Goal: Transaction & Acquisition: Purchase product/service

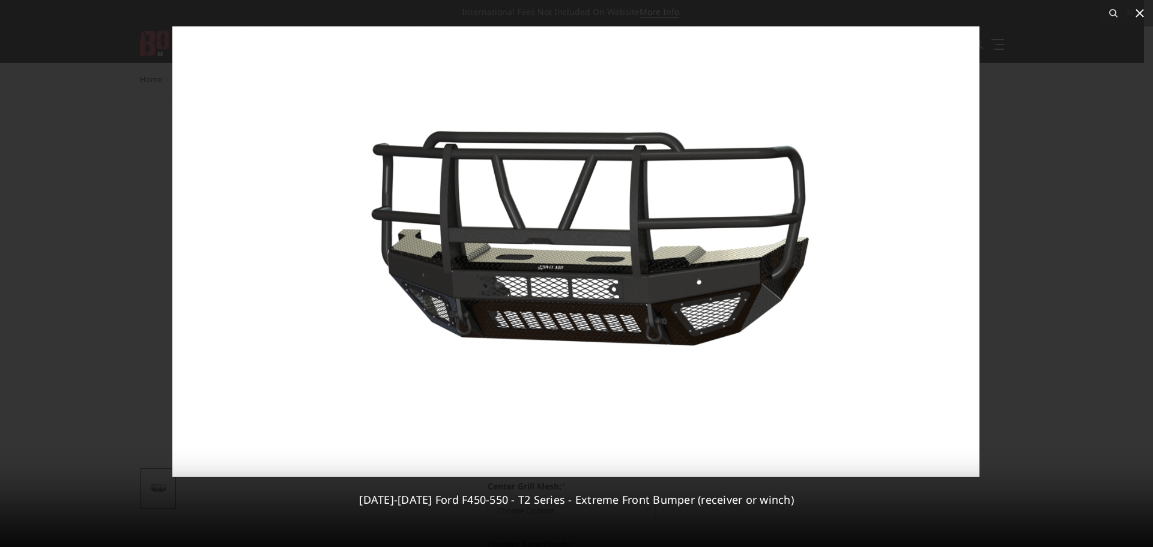
click at [1139, 13] on icon at bounding box center [1139, 13] width 8 height 8
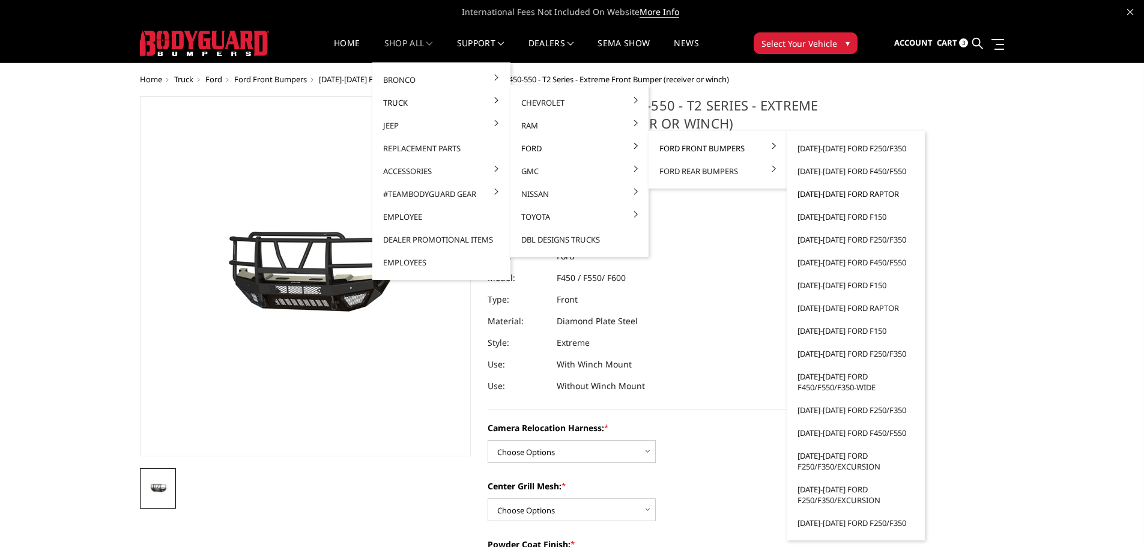
click at [848, 192] on link "2021-2025 Ford Raptor" at bounding box center [855, 194] width 128 height 23
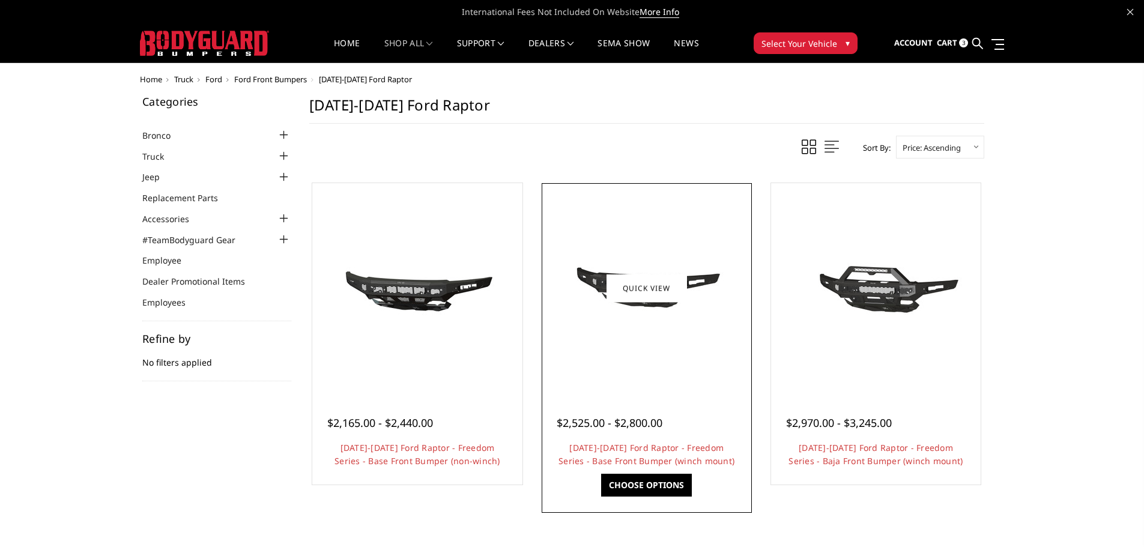
click at [674, 381] on div at bounding box center [647, 288] width 204 height 204
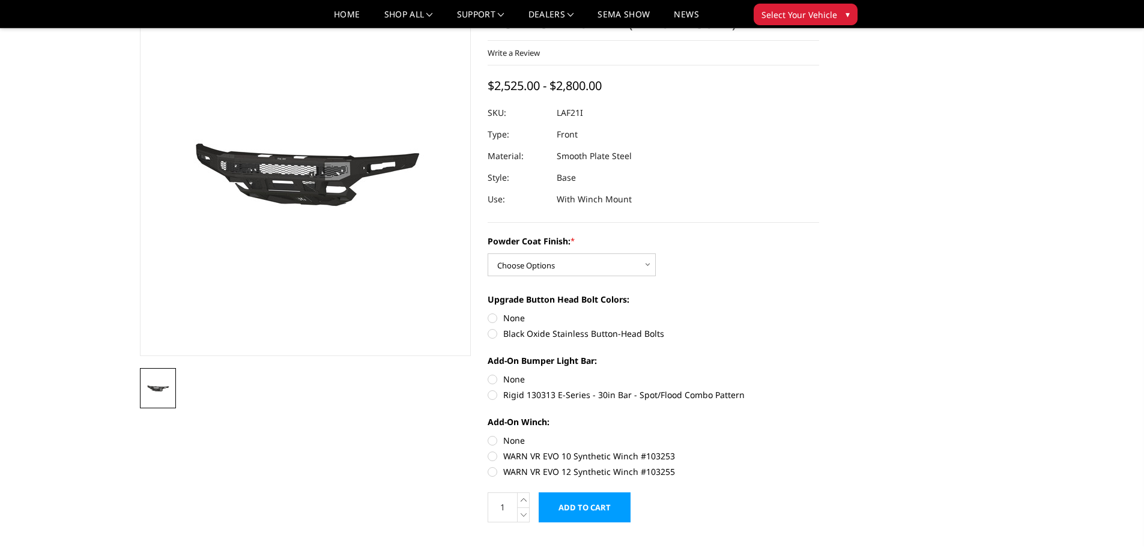
scroll to position [60, 0]
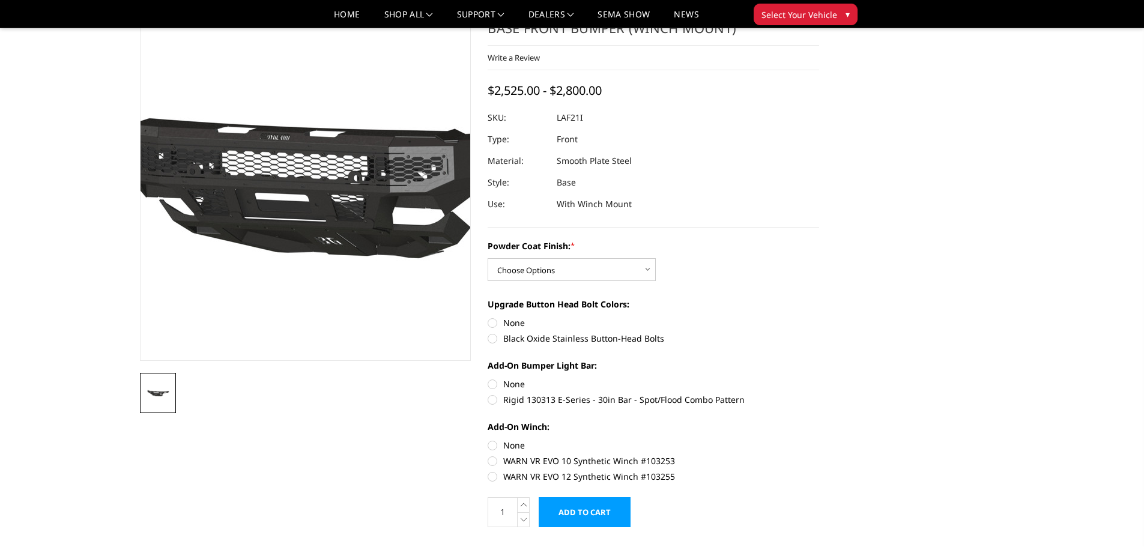
click at [280, 223] on img at bounding box center [338, 182] width 768 height 360
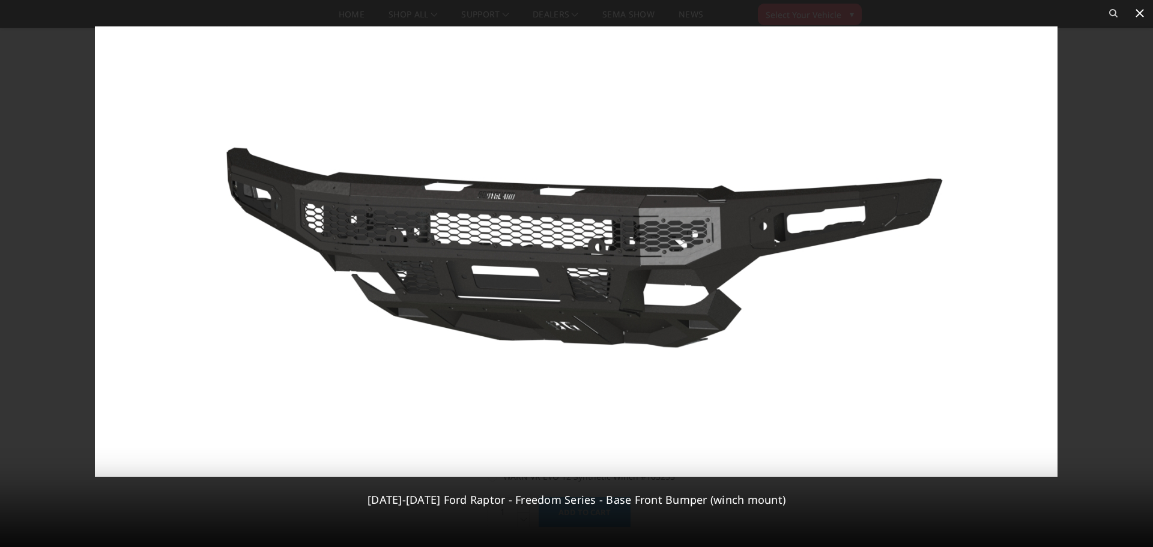
click at [1136, 14] on icon at bounding box center [1139, 13] width 14 height 14
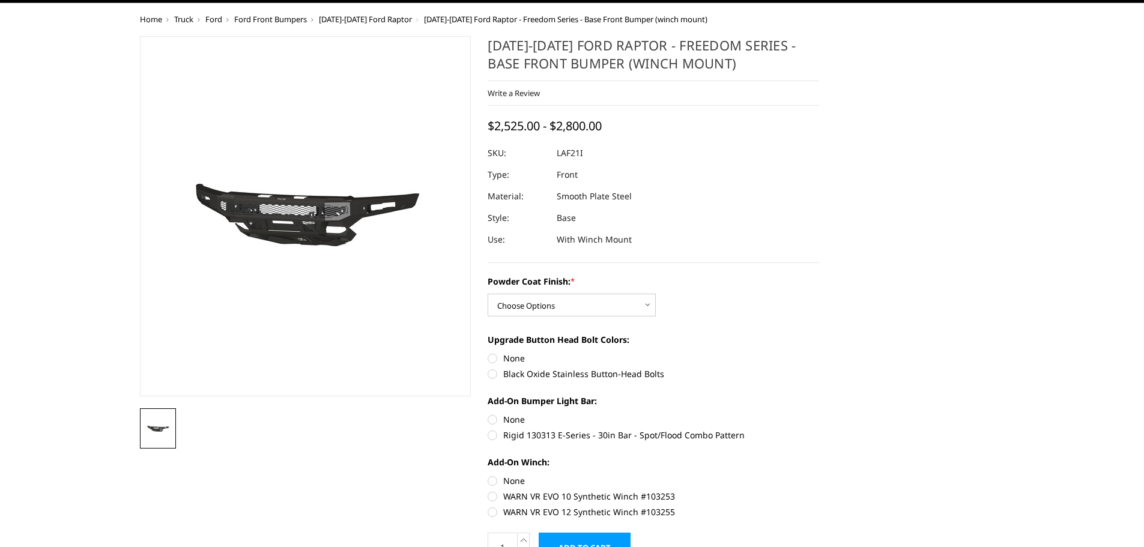
scroll to position [0, 0]
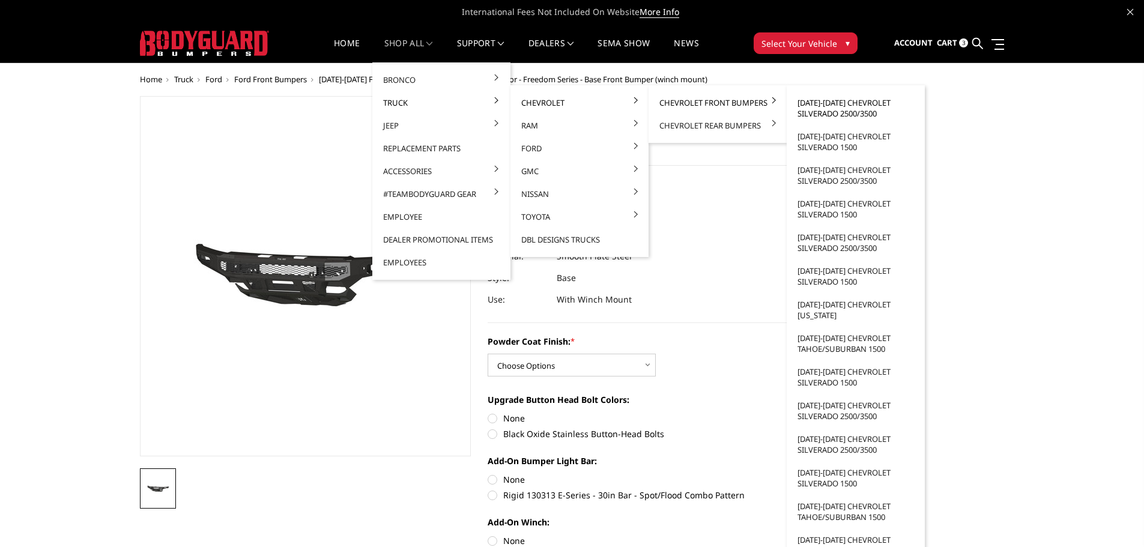
click at [818, 106] on link "[DATE]-[DATE] Chevrolet Silverado 2500/3500" at bounding box center [855, 108] width 128 height 34
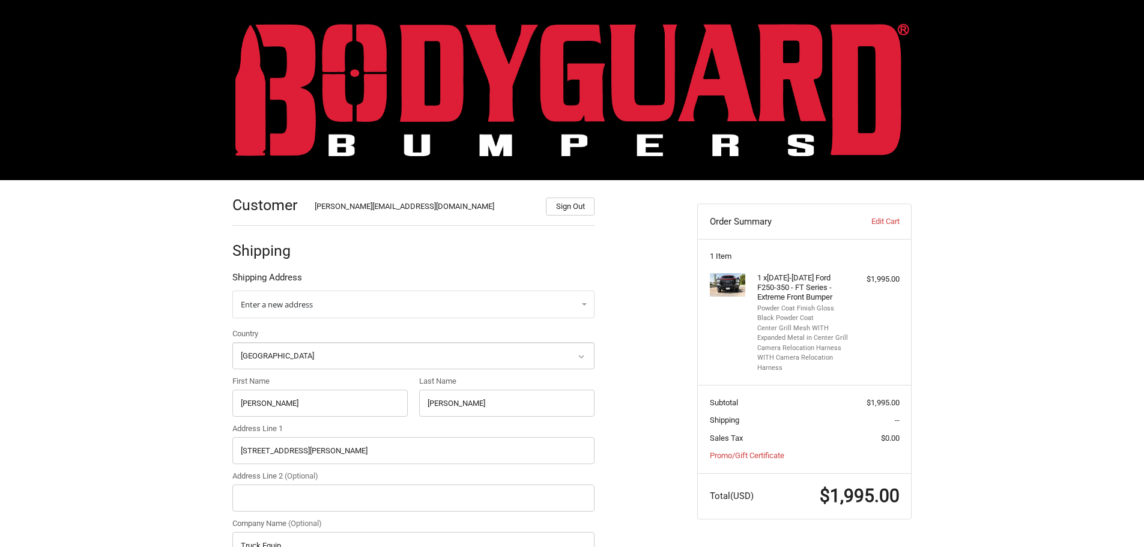
select select "US"
select select "VA"
click at [376, 53] on img at bounding box center [572, 89] width 674 height 133
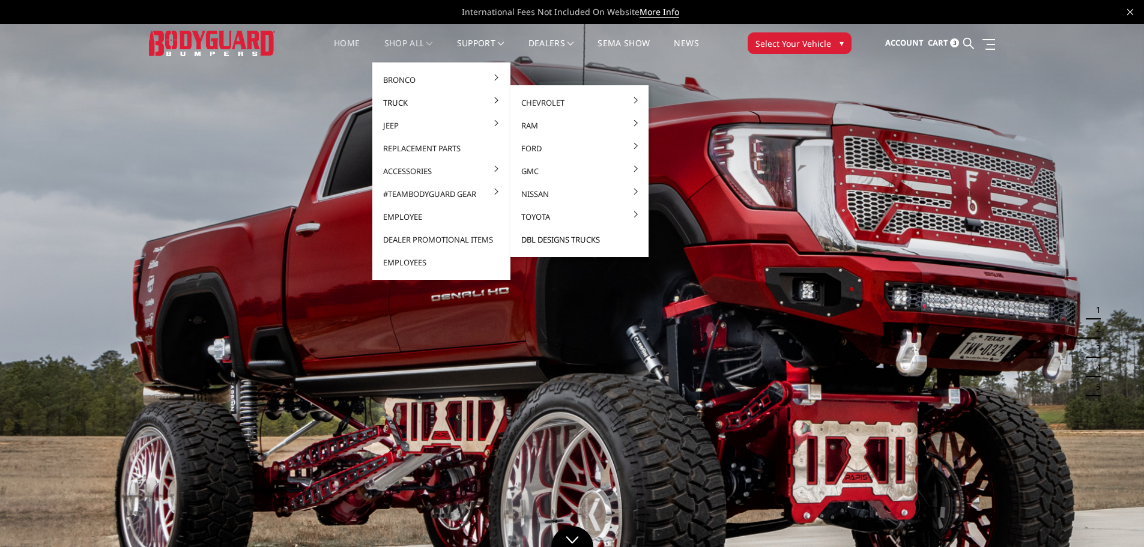
click at [567, 241] on link "DBL Designs Trucks" at bounding box center [579, 239] width 128 height 23
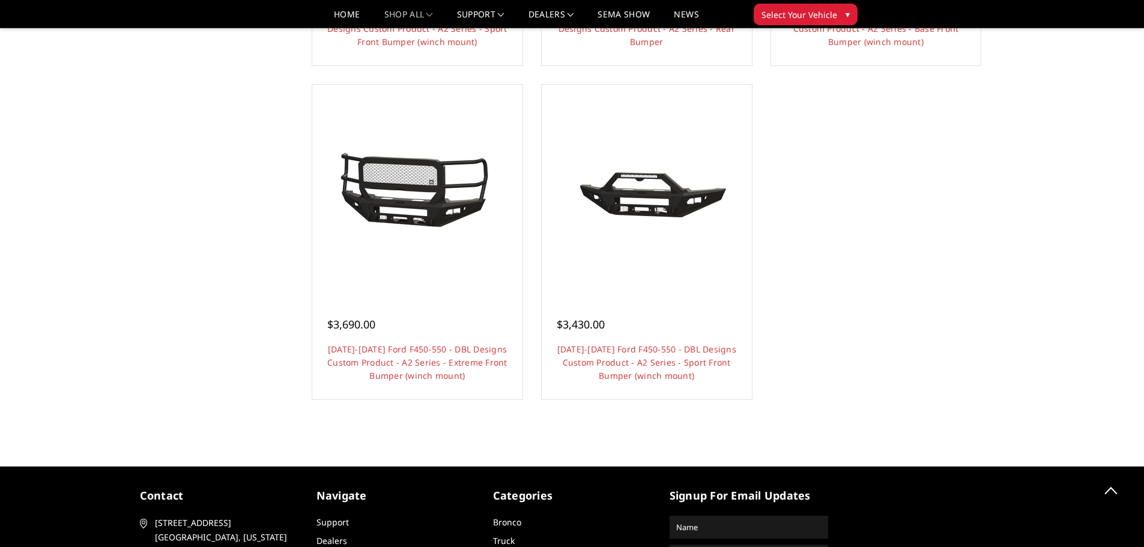
scroll to position [1201, 0]
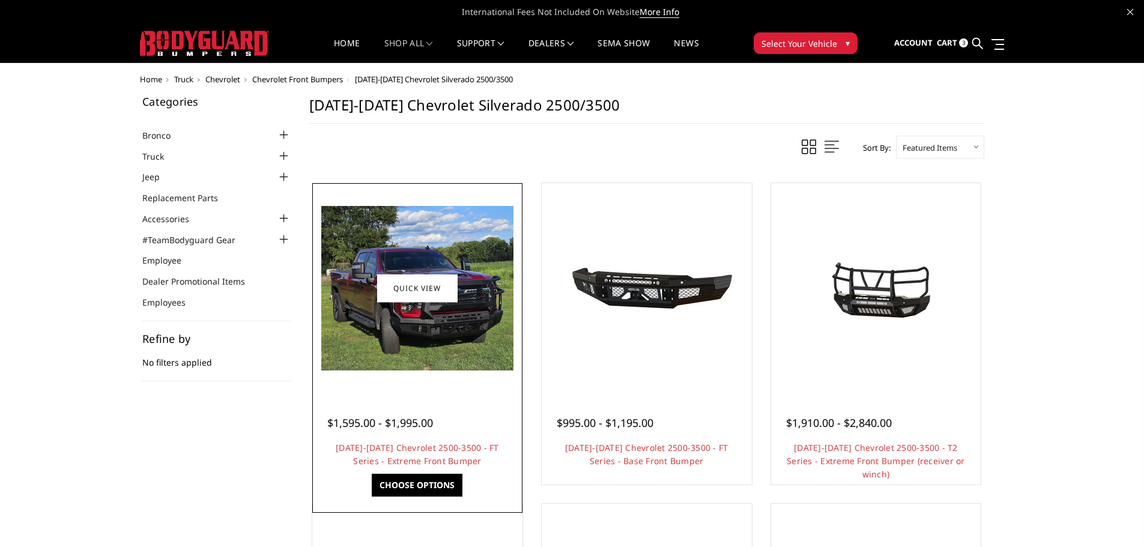
click at [475, 337] on img at bounding box center [417, 288] width 192 height 164
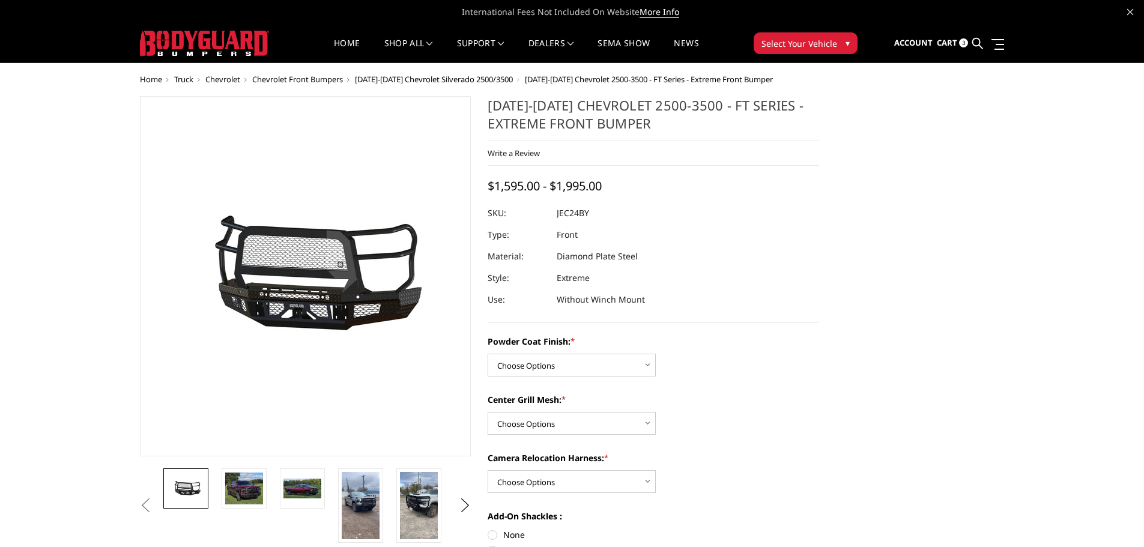
click at [826, 44] on span "Select Your Vehicle" at bounding box center [799, 43] width 76 height 13
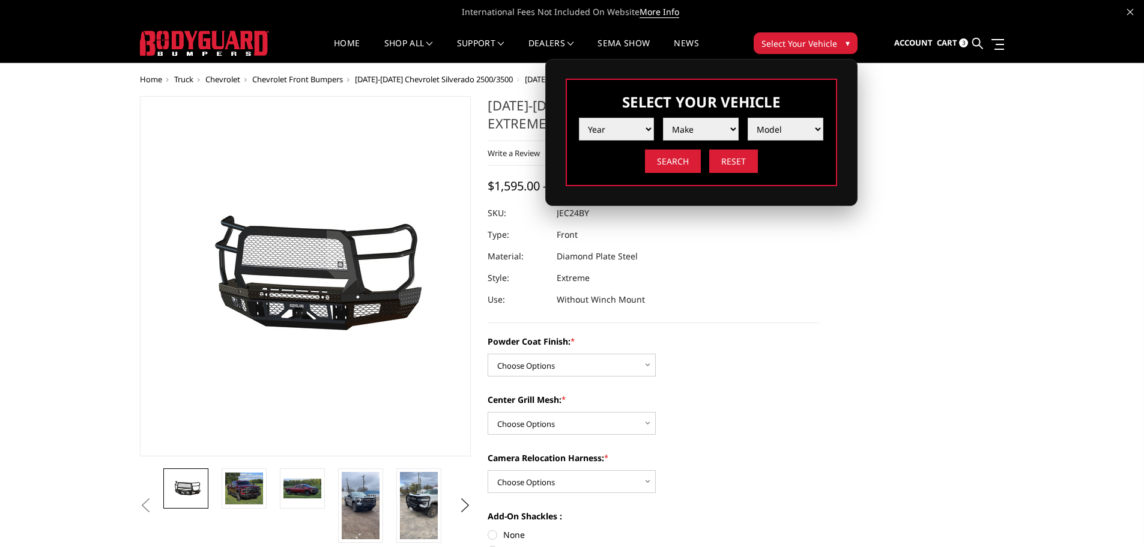
click at [632, 133] on select "Year [DATE] 2024 2023 2022 2021 2020 2019 2018 2017 2016 2015 2014 2013 2012 20…" at bounding box center [617, 129] width 76 height 23
select select "yr_2019"
click at [579, 118] on select "Year 2025 2024 2023 2022 2021 2020 2019 2018 2017 2016 2015 2014 2013 2012 2011…" at bounding box center [617, 129] width 76 height 23
click at [729, 133] on select "Make Chevrolet Ford GMC Nissan Ram Toyota" at bounding box center [701, 129] width 76 height 23
select select "mk_gmc"
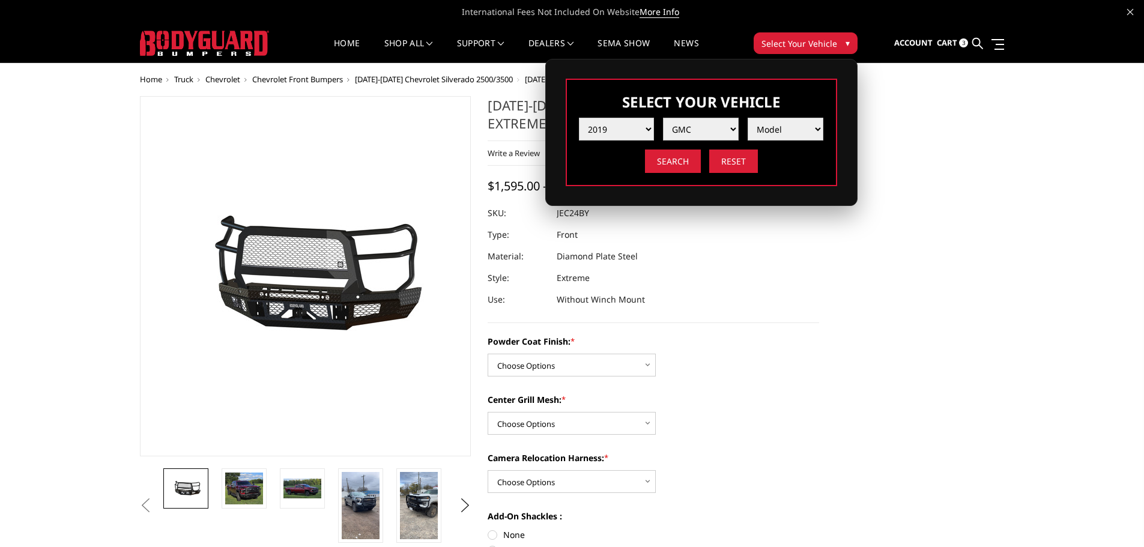
click at [663, 118] on select "Make Chevrolet Ford GMC Nissan Ram Toyota" at bounding box center [701, 129] width 76 height 23
click at [798, 133] on select "Model Canyon Sierra 1500 Sierra 2500 / 3500 Yukon 1500" at bounding box center [785, 129] width 76 height 23
select select "md_sierra-2500-3500"
click at [747, 118] on select "Model Canyon Sierra 1500 Sierra 2500 / 3500 Yukon 1500" at bounding box center [785, 129] width 76 height 23
click at [668, 163] on input "Search" at bounding box center [673, 160] width 56 height 23
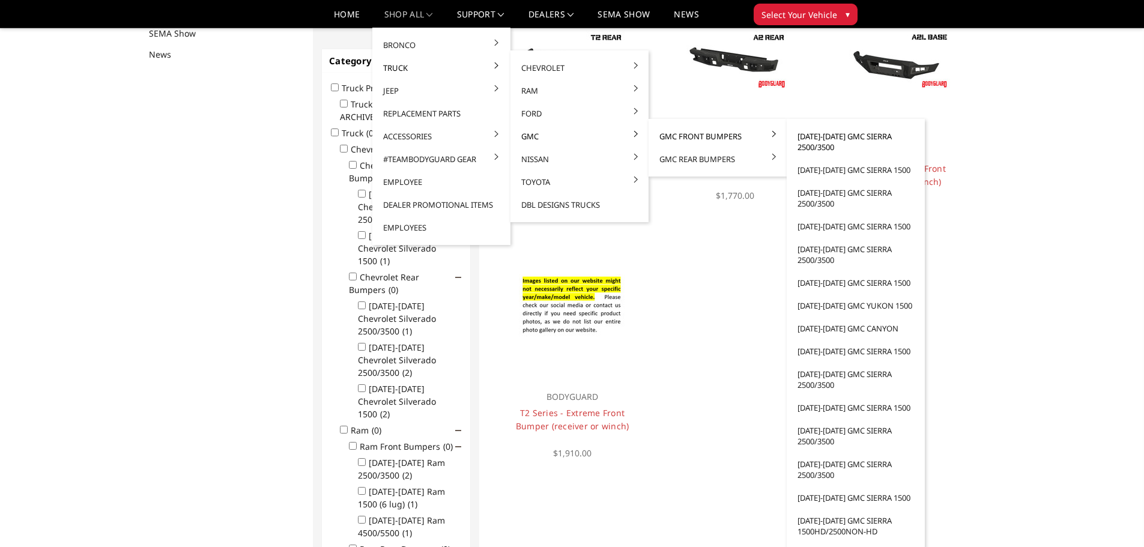
click at [815, 142] on link "[DATE]-[DATE] GMC Sierra 2500/3500" at bounding box center [855, 142] width 128 height 34
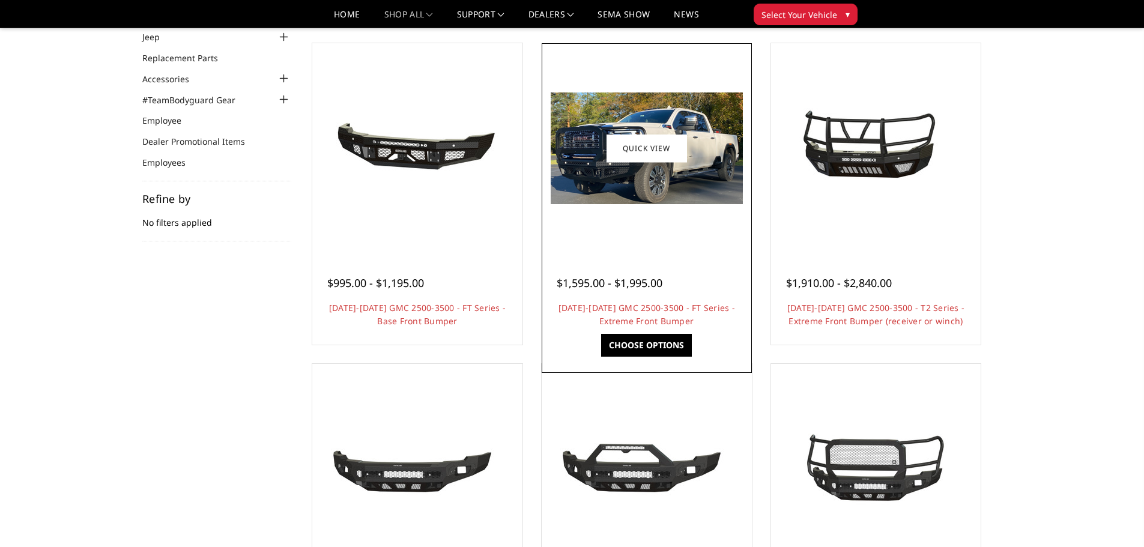
scroll to position [120, 0]
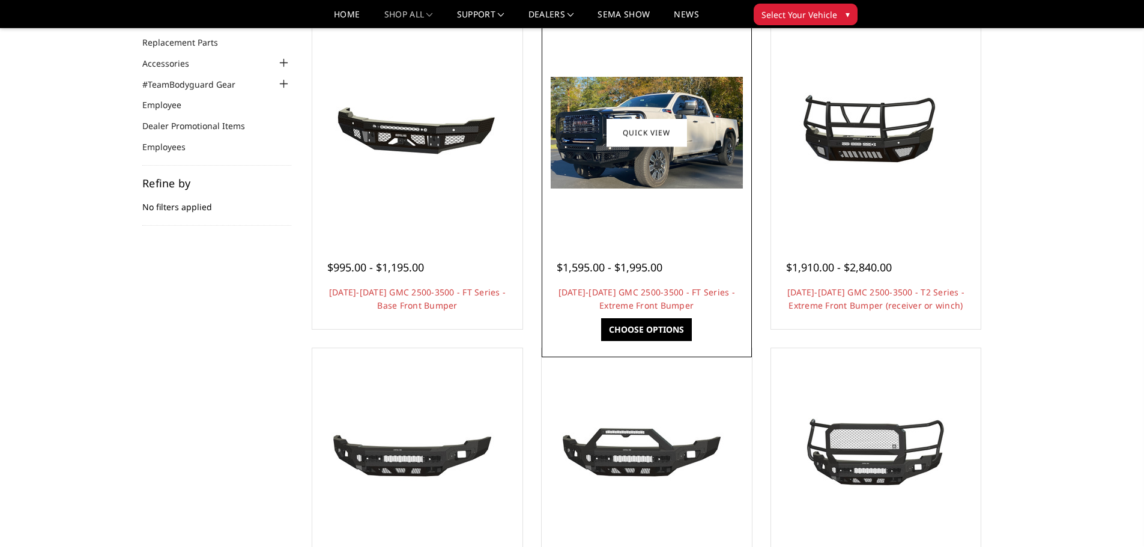
click at [620, 175] on img at bounding box center [647, 133] width 192 height 112
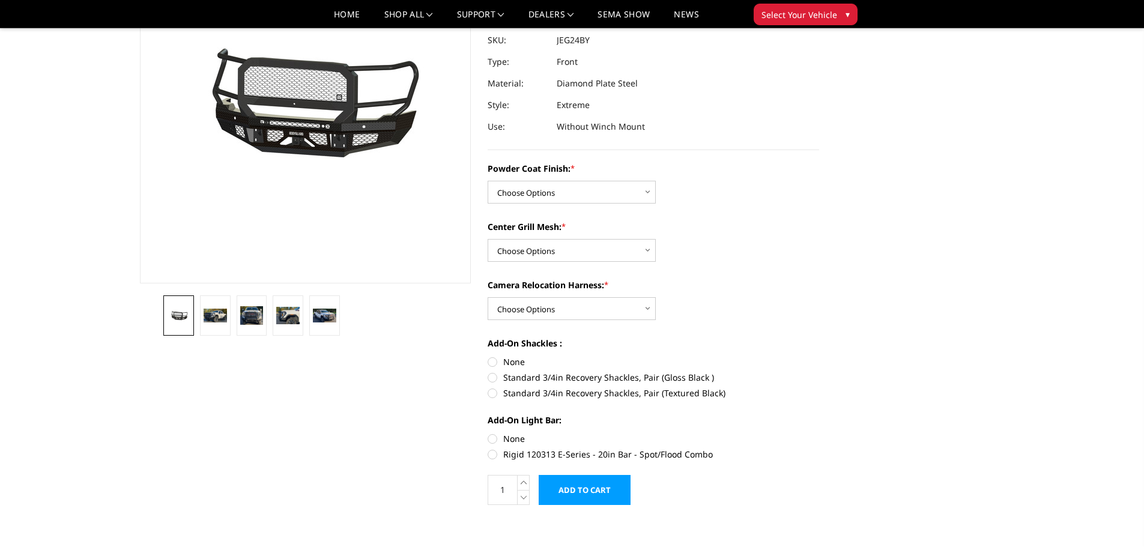
scroll to position [180, 0]
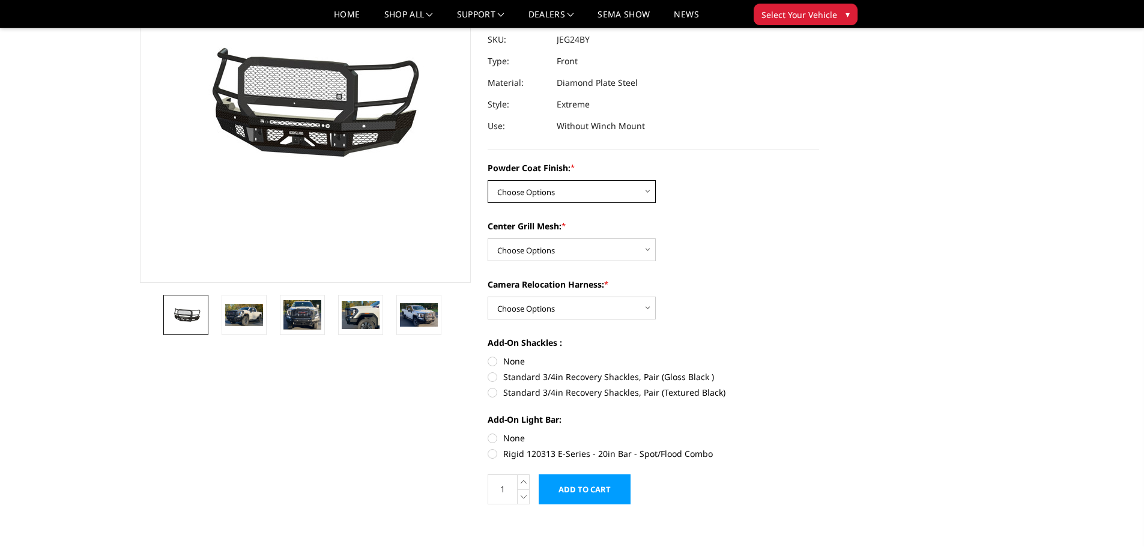
click at [629, 195] on select "Choose Options Bare Metal Gloss Black Powder Coat Textured Black Powder Coat" at bounding box center [571, 191] width 168 height 23
click at [747, 209] on div "Powder Coat Finish: * Choose Options Bare Metal Gloss Black Powder Coat Texture…" at bounding box center [652, 309] width 331 height 296
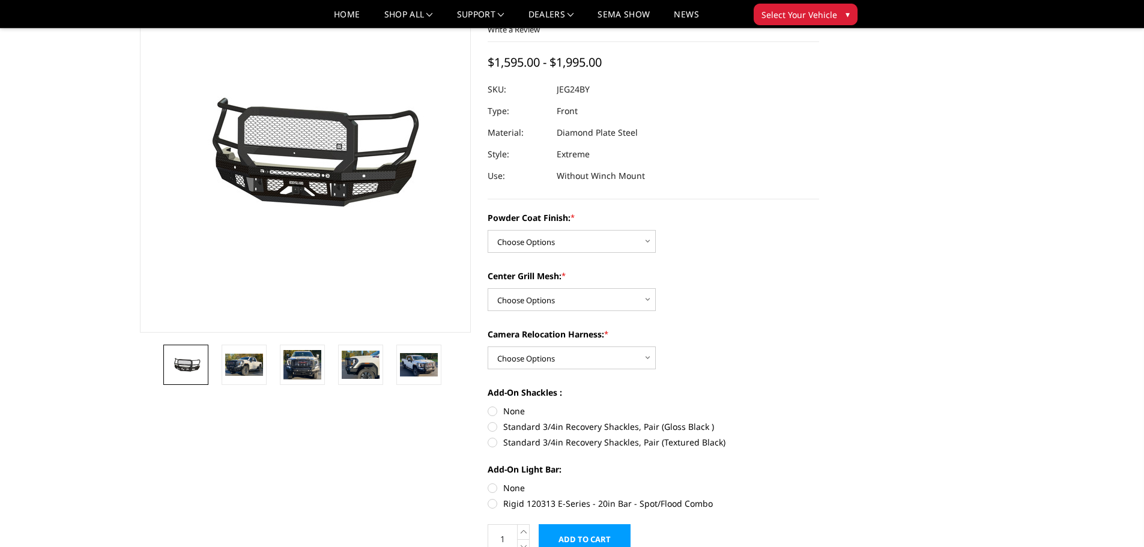
scroll to position [0, 0]
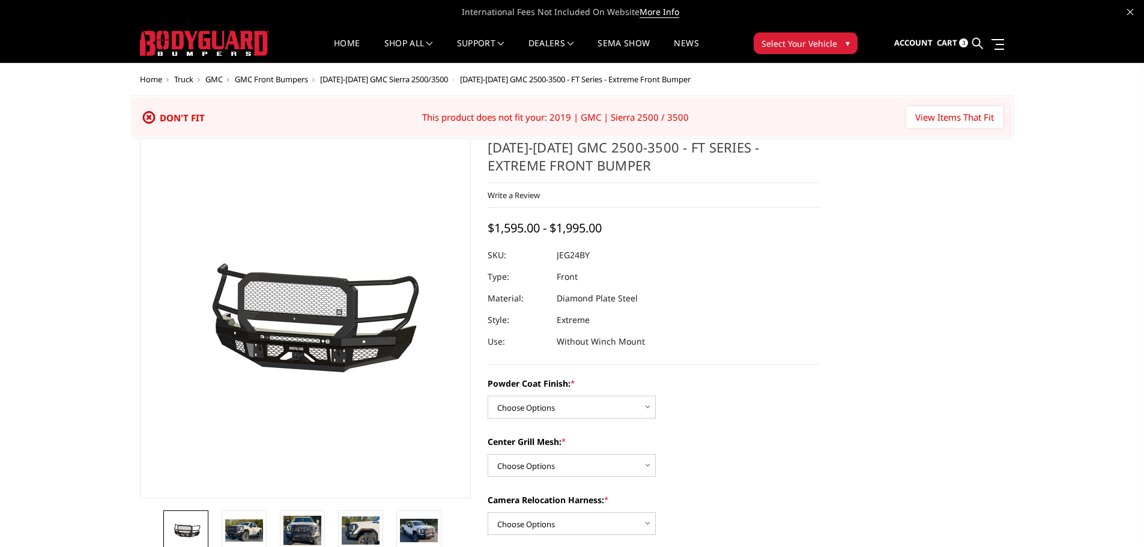
click at [947, 38] on span "Cart" at bounding box center [947, 42] width 20 height 11
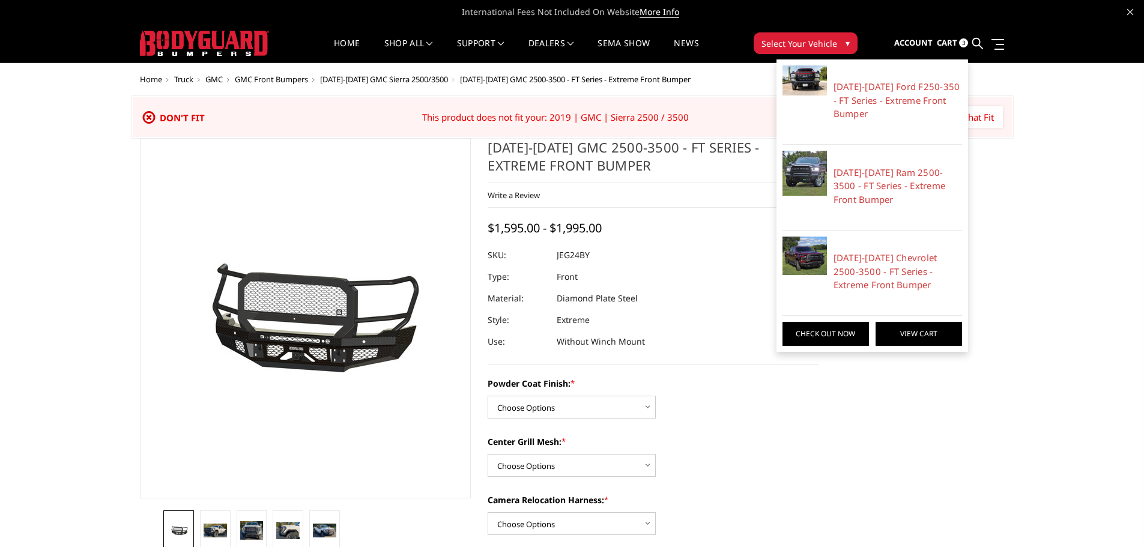
click at [922, 333] on link "View Cart" at bounding box center [918, 334] width 86 height 24
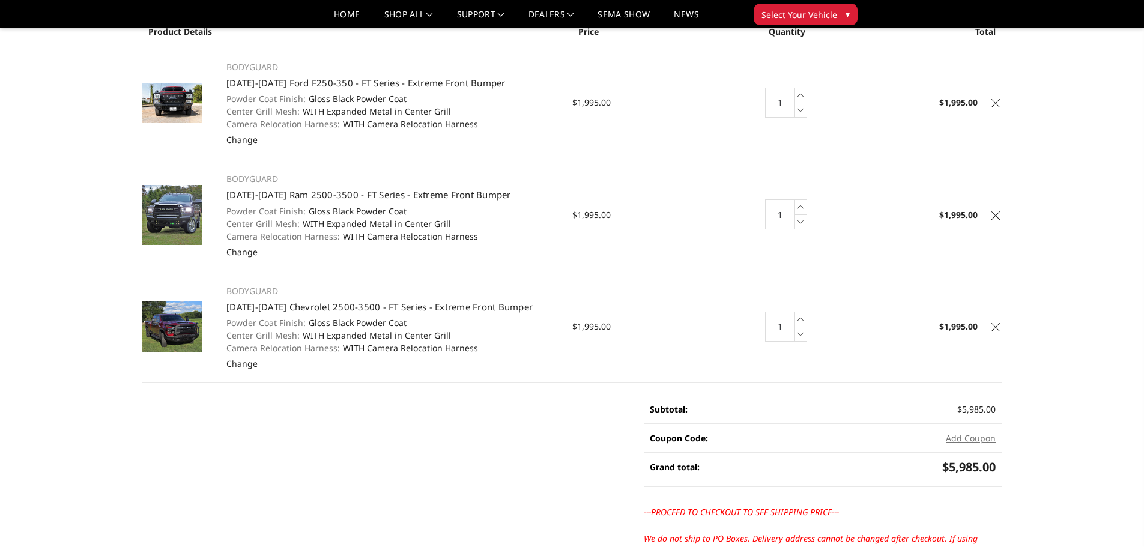
scroll to position [300, 0]
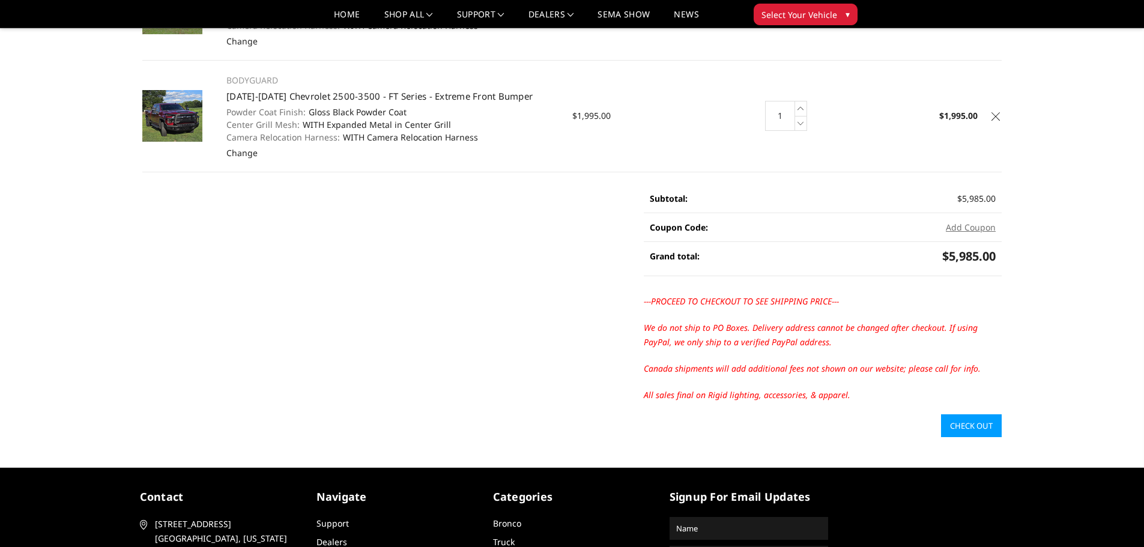
click at [968, 431] on link "Check out" at bounding box center [971, 425] width 61 height 23
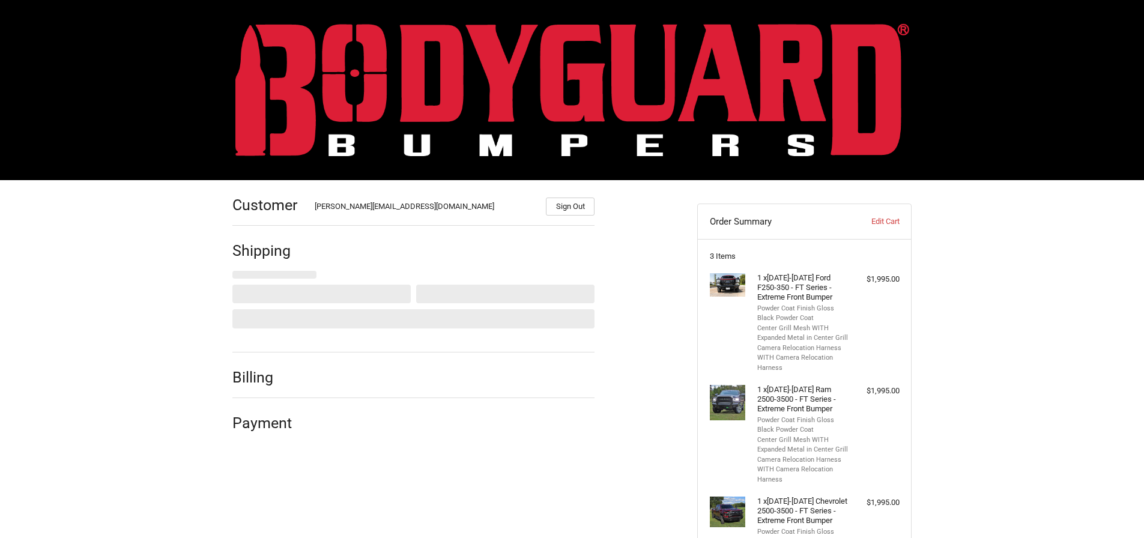
select select "US"
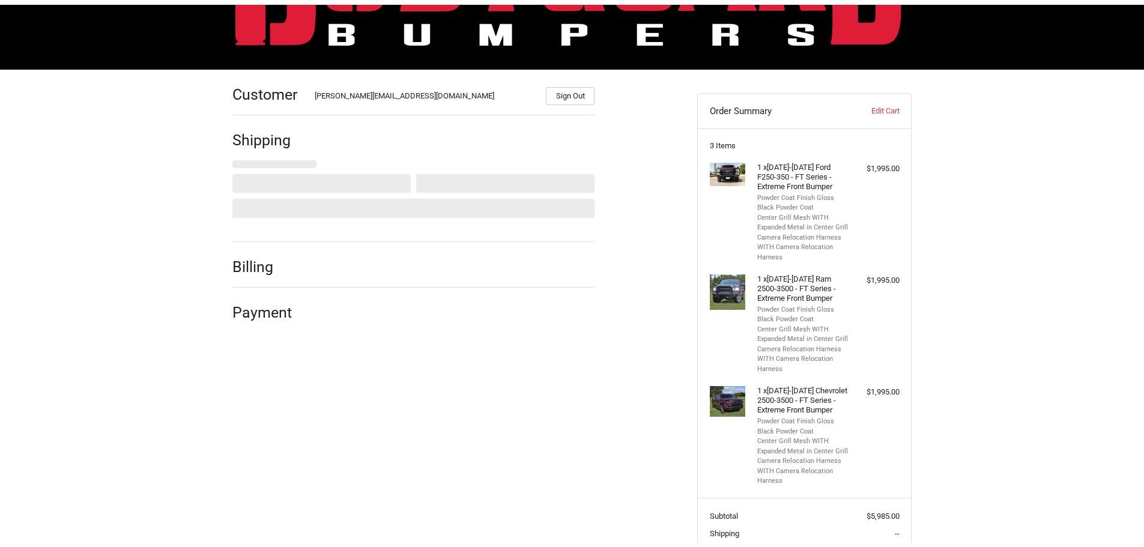
scroll to position [116, 0]
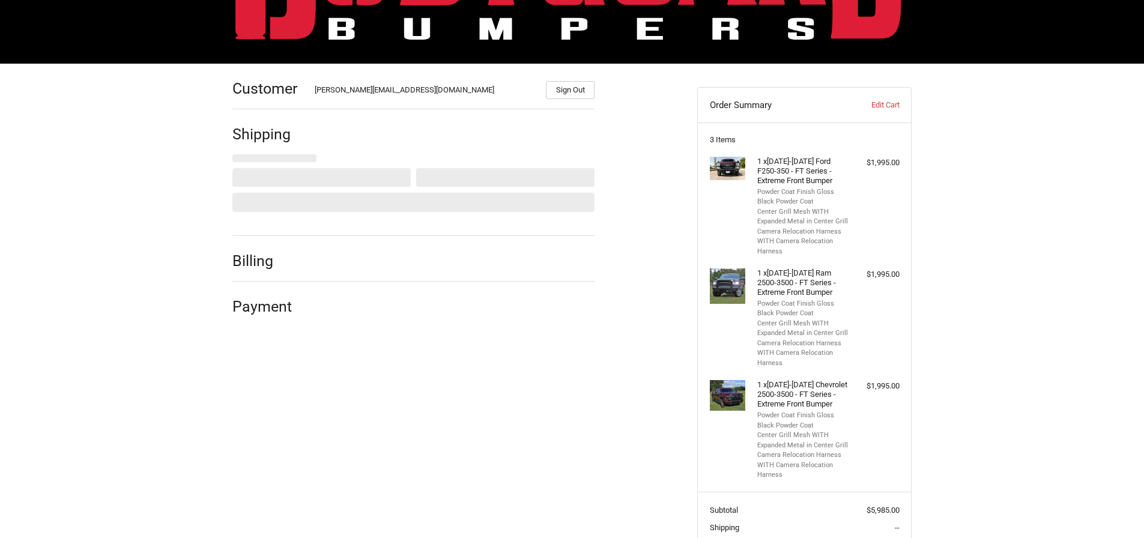
select select "VA"
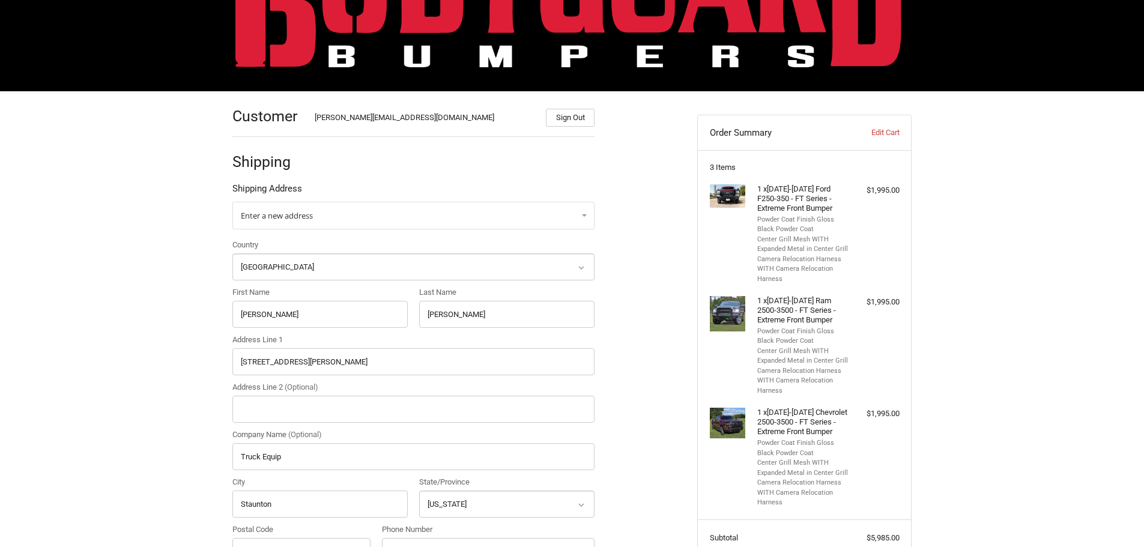
scroll to position [0, 0]
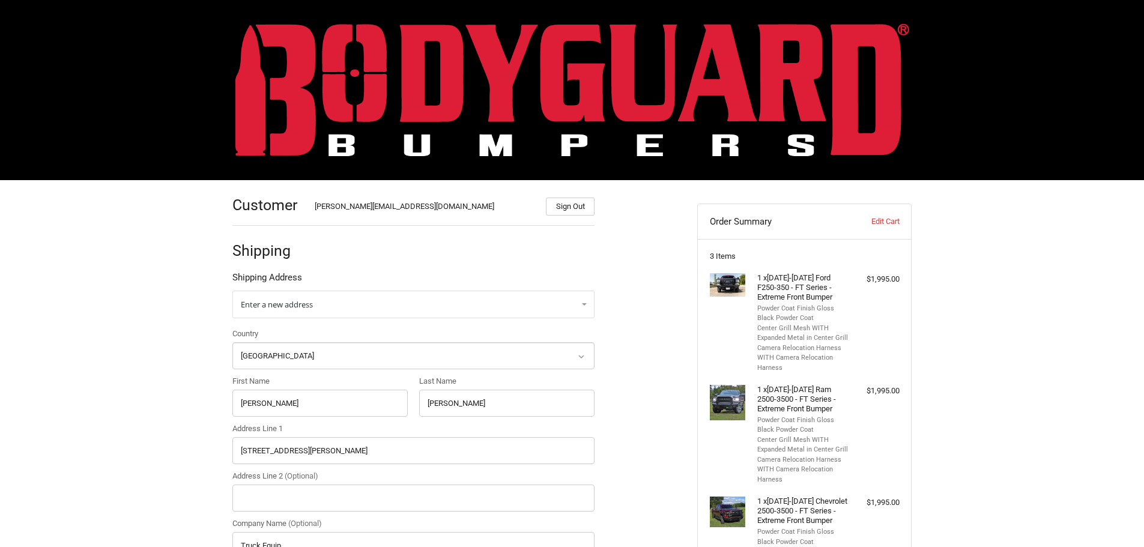
click at [406, 76] on img at bounding box center [572, 89] width 674 height 133
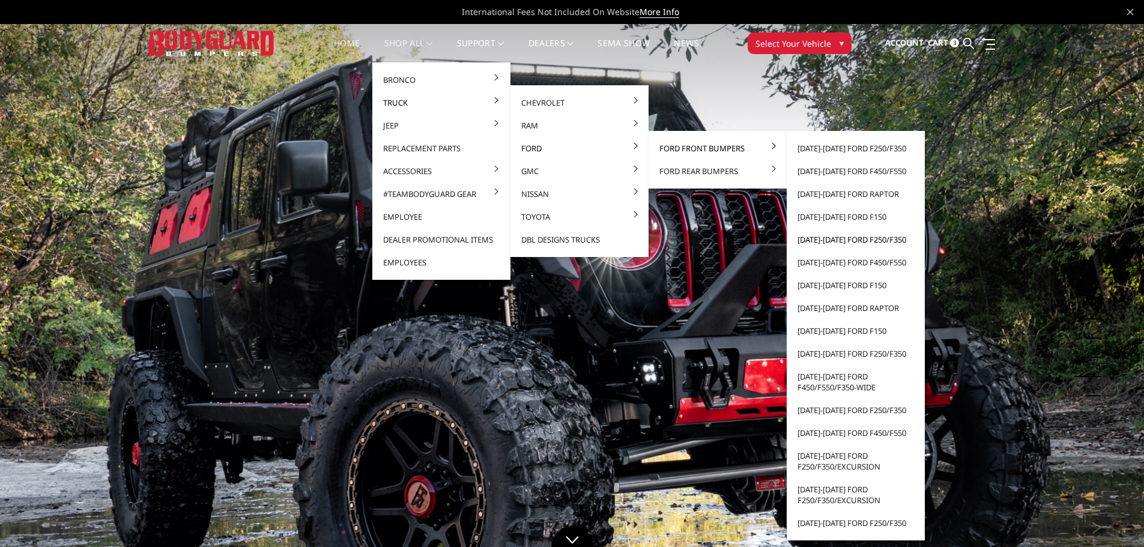
click at [843, 243] on link "[DATE]-[DATE] Ford F250/F350" at bounding box center [855, 239] width 128 height 23
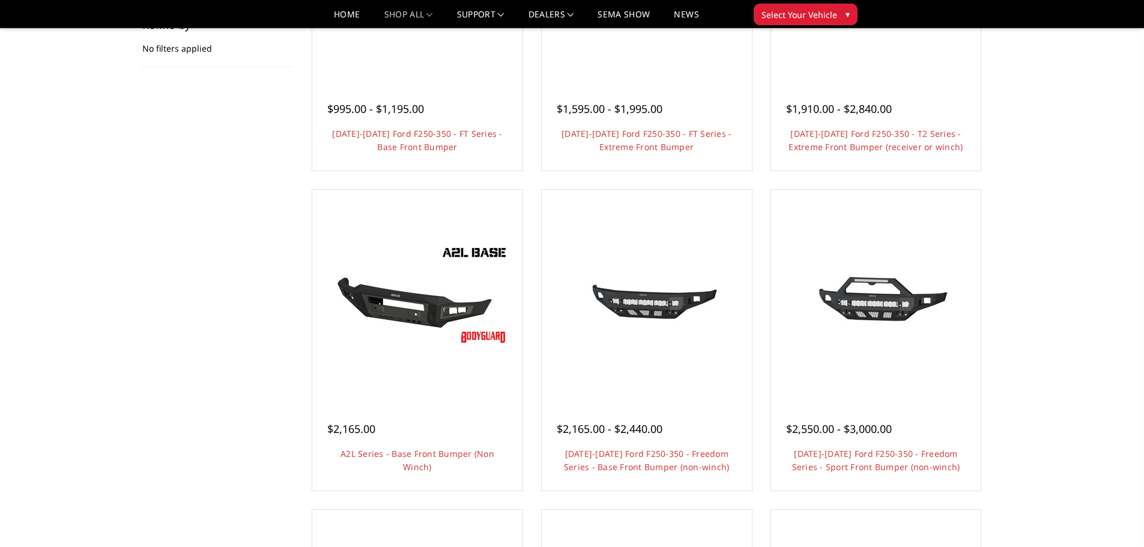
scroll to position [300, 0]
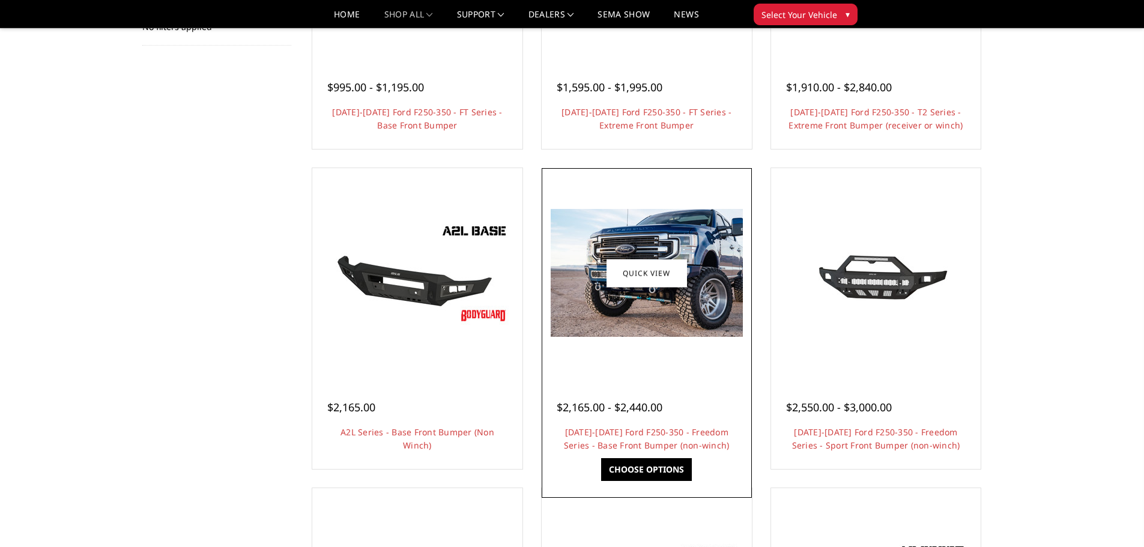
click at [676, 331] on img at bounding box center [647, 273] width 192 height 128
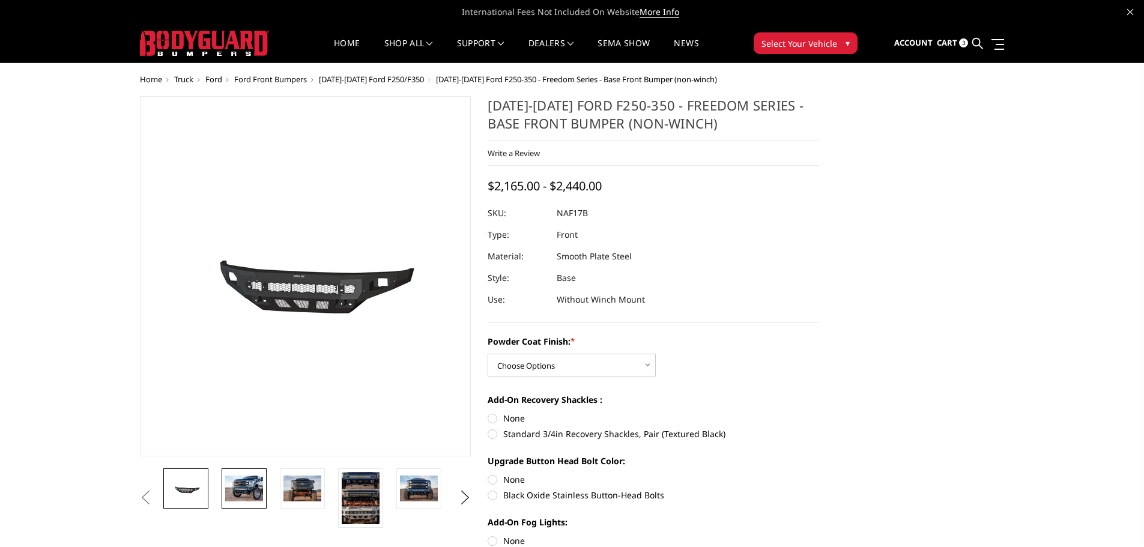
click at [241, 496] on img at bounding box center [244, 487] width 38 height 25
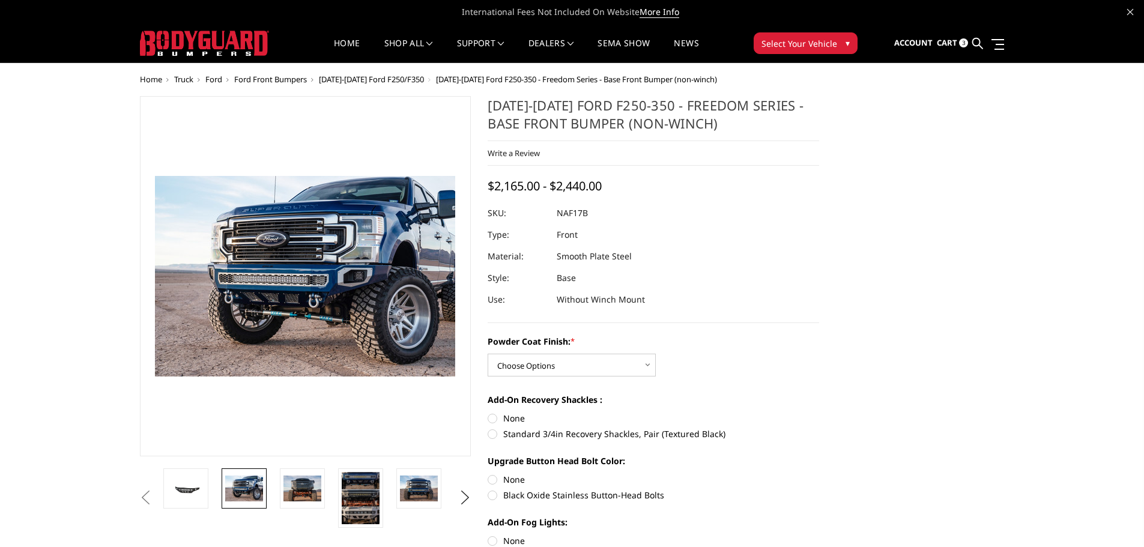
click at [354, 80] on span "[DATE]-[DATE] Ford F250/F350" at bounding box center [371, 79] width 105 height 11
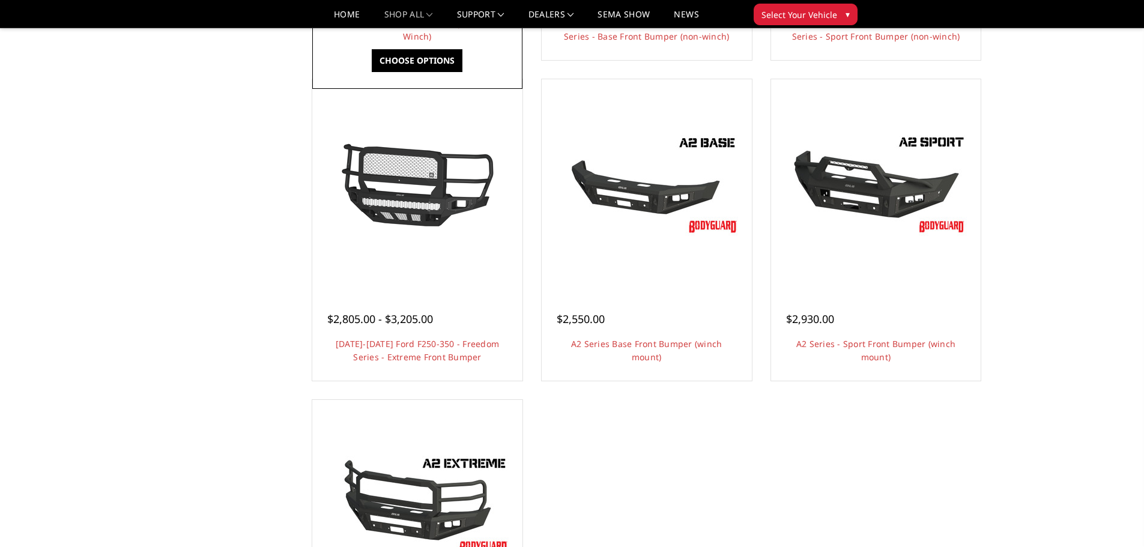
scroll to position [720, 0]
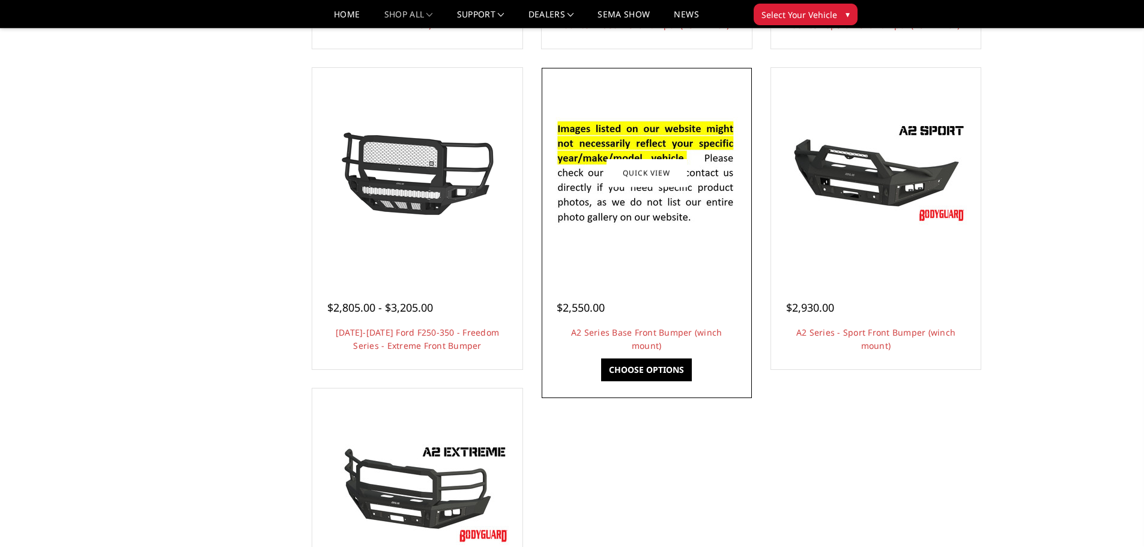
click at [621, 254] on div at bounding box center [647, 173] width 204 height 204
